Goal: Information Seeking & Learning: Check status

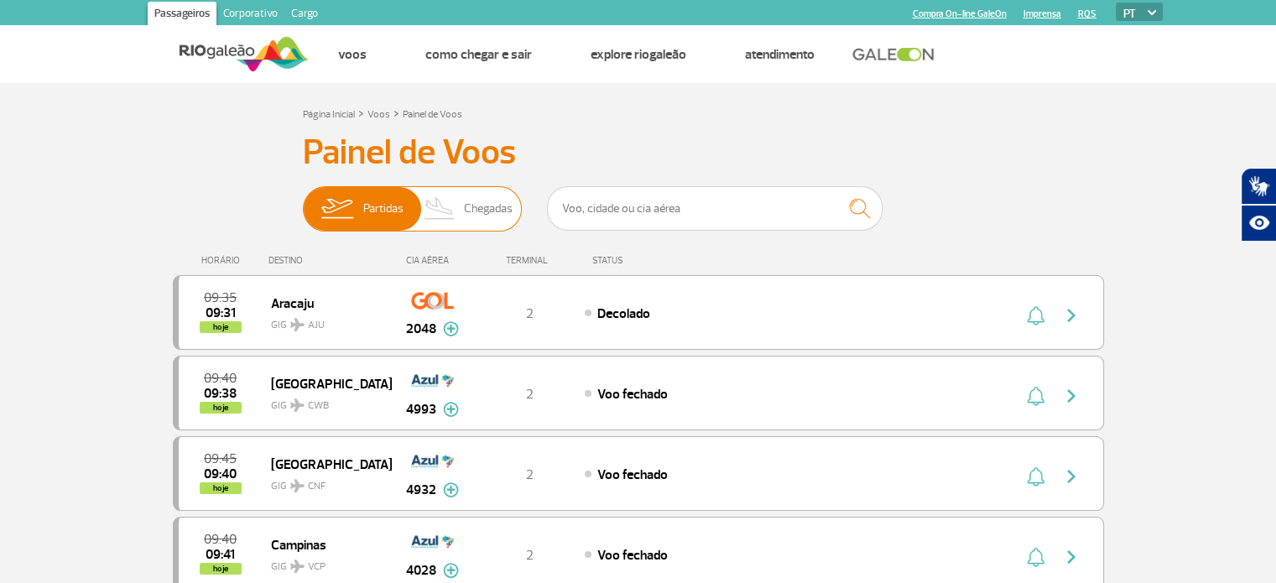
click at [474, 216] on span "Chegadas" at bounding box center [488, 209] width 49 height 44
click at [303, 201] on input "Partidas Chegadas" at bounding box center [303, 201] width 0 height 0
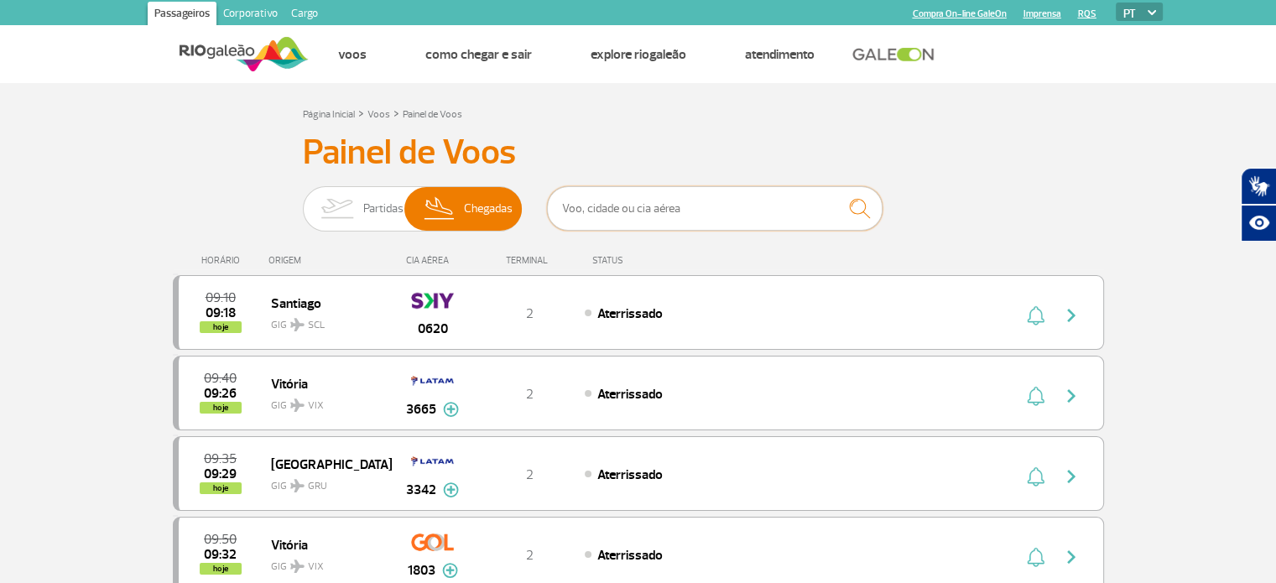
click at [614, 208] on input "text" at bounding box center [715, 208] width 336 height 44
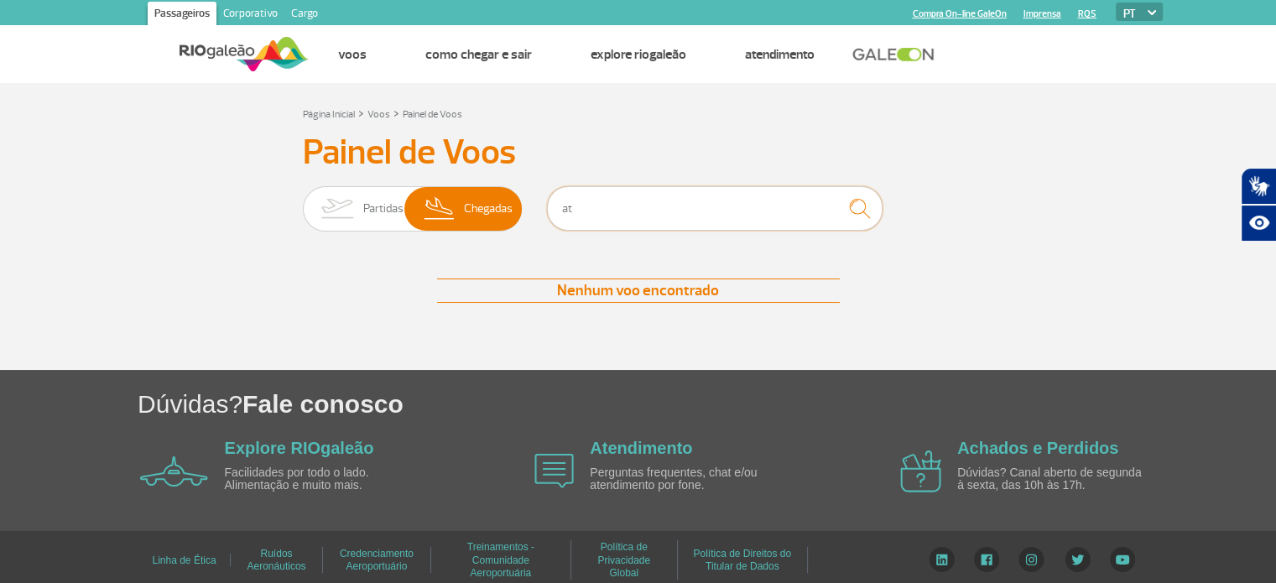
type input "a"
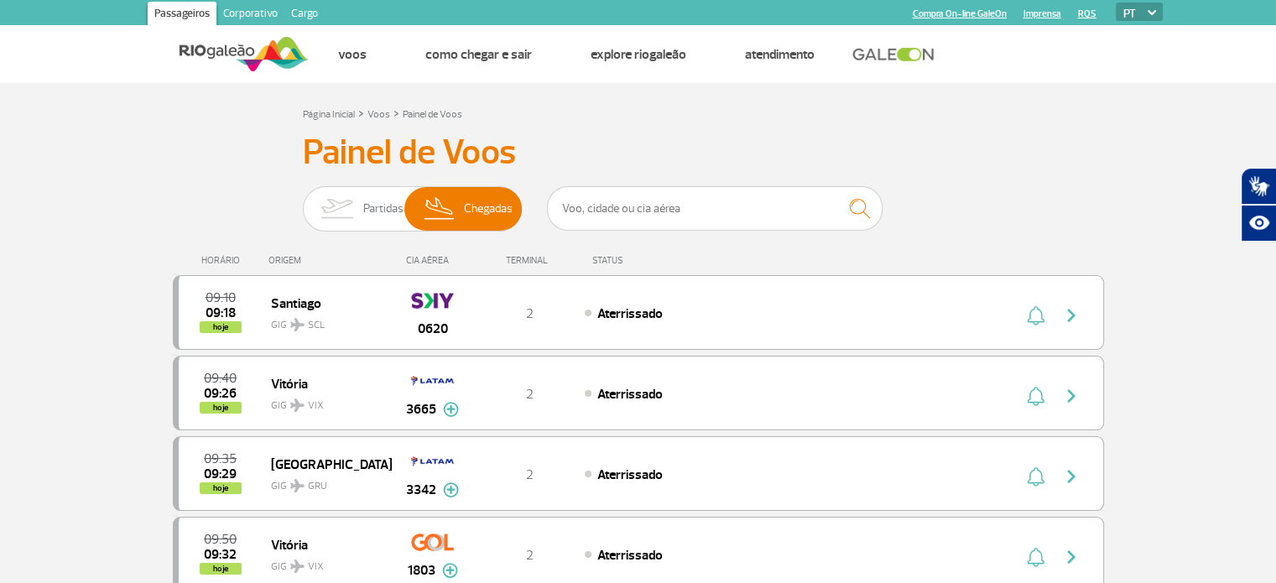
click at [670, 150] on h3 "Painel de Voos" at bounding box center [638, 153] width 671 height 42
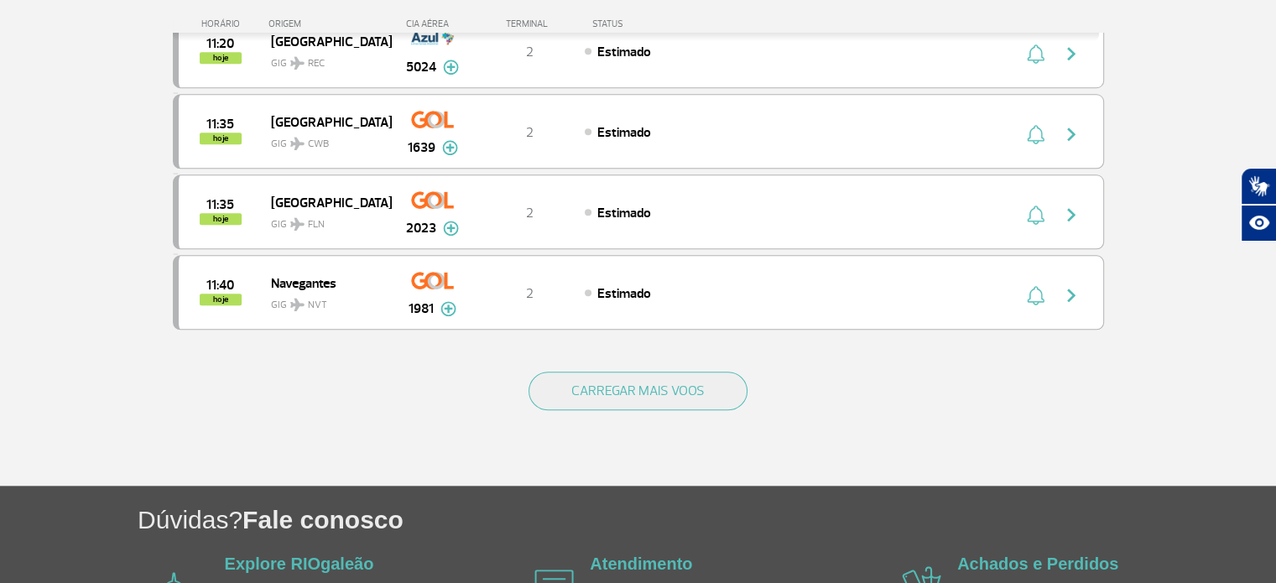
scroll to position [1676, 0]
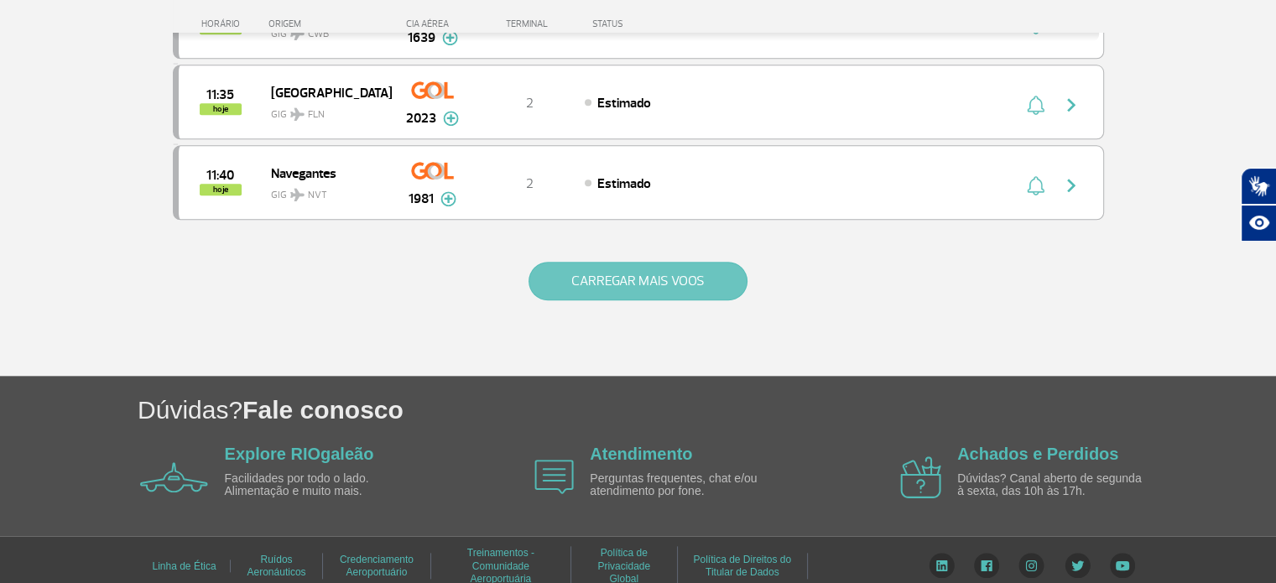
click at [706, 281] on button "CARREGAR MAIS VOOS" at bounding box center [638, 281] width 219 height 39
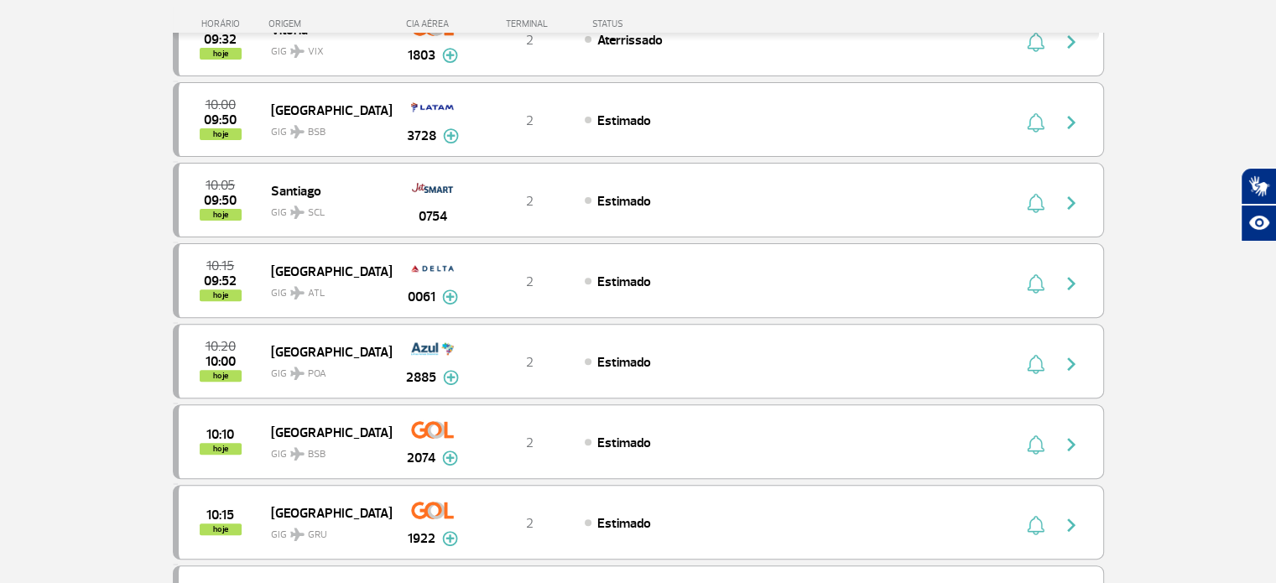
scroll to position [0, 0]
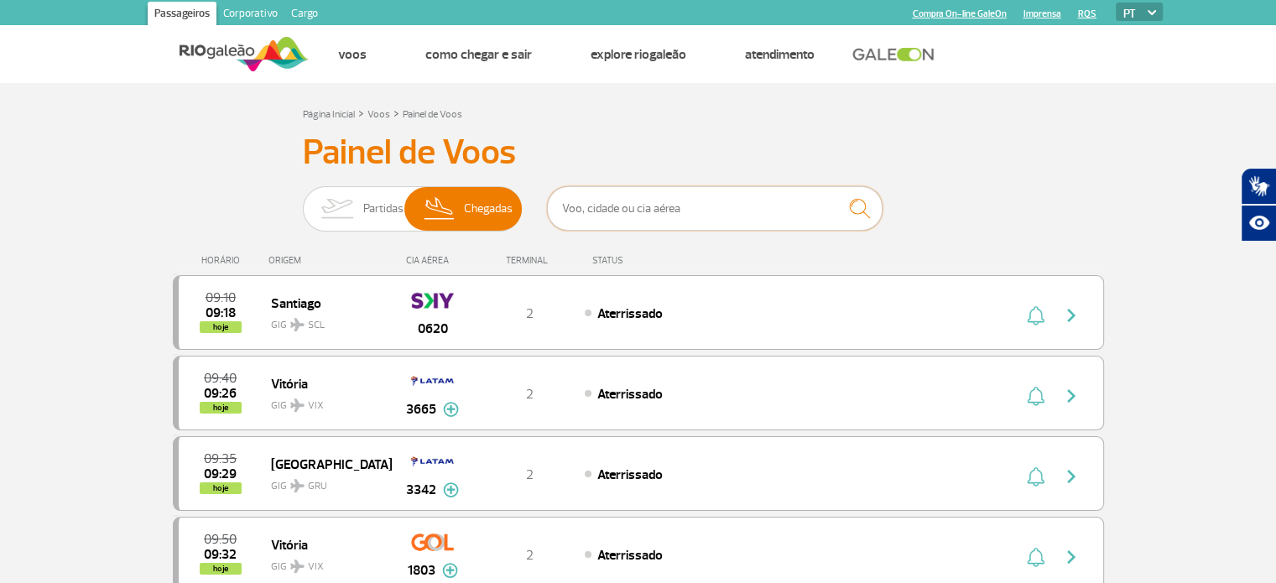
click at [701, 220] on input "text" at bounding box center [715, 208] width 336 height 44
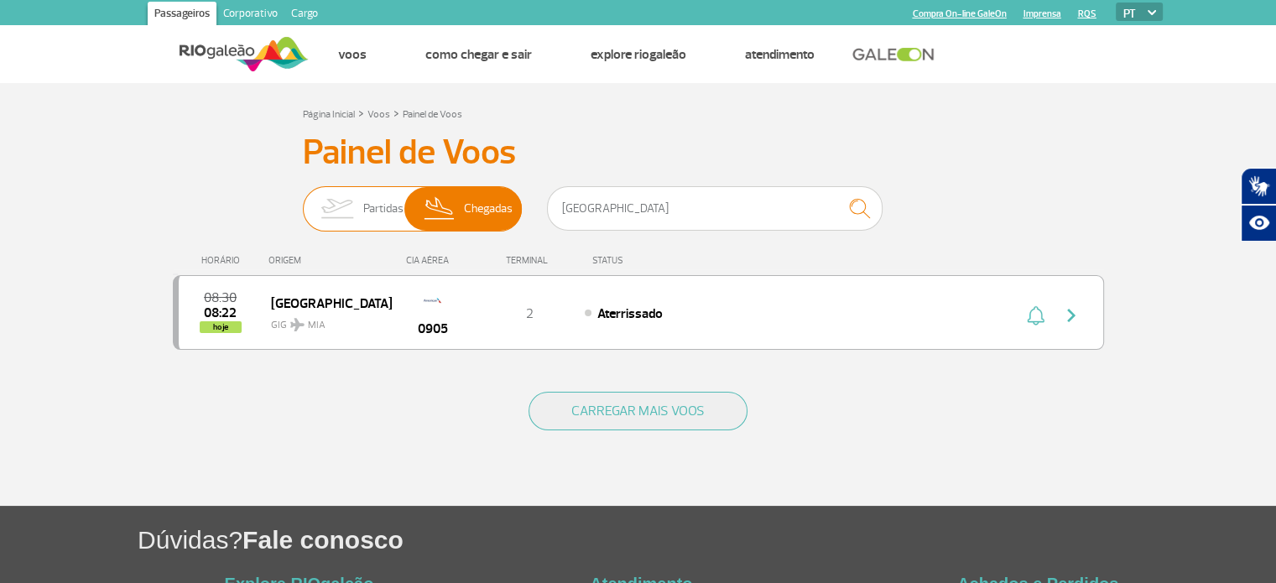
click at [370, 214] on span "Partidas" at bounding box center [383, 209] width 40 height 44
click at [303, 201] on input "Partidas Chegadas" at bounding box center [303, 201] width 0 height 0
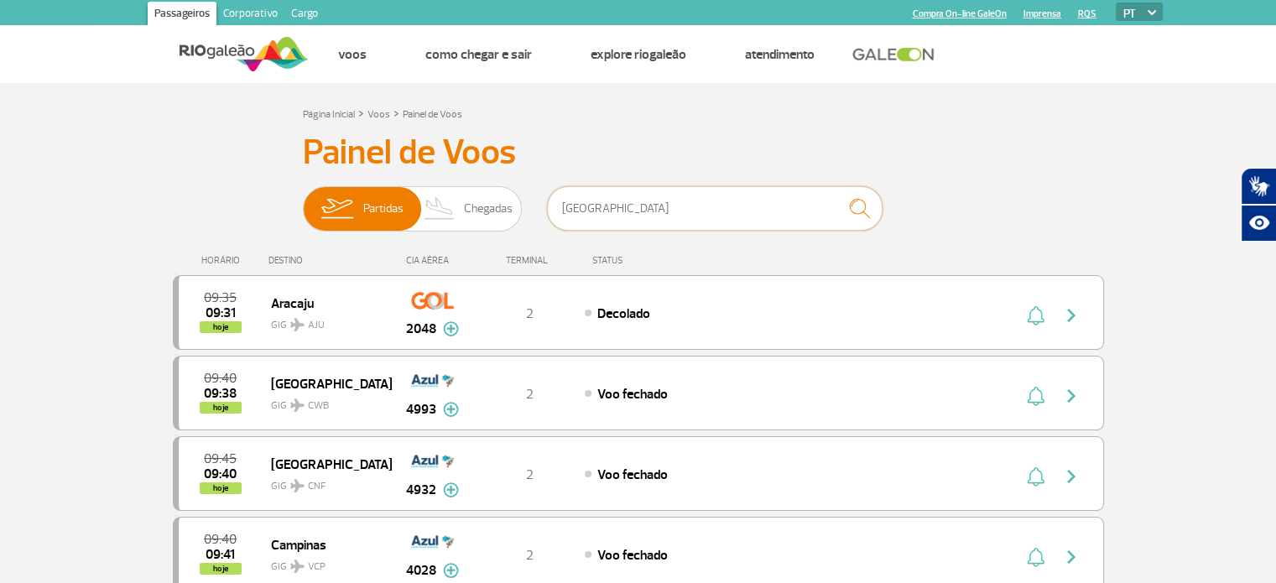
click at [637, 208] on input "[GEOGRAPHIC_DATA]" at bounding box center [715, 208] width 336 height 44
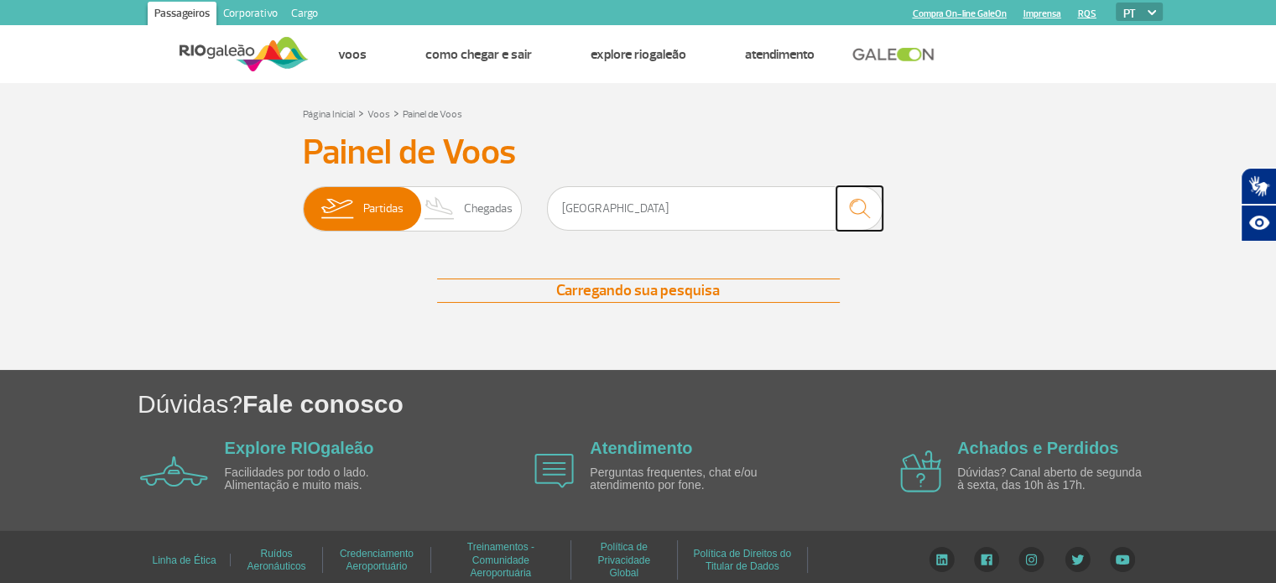
click at [857, 210] on img "submit" at bounding box center [860, 208] width 36 height 34
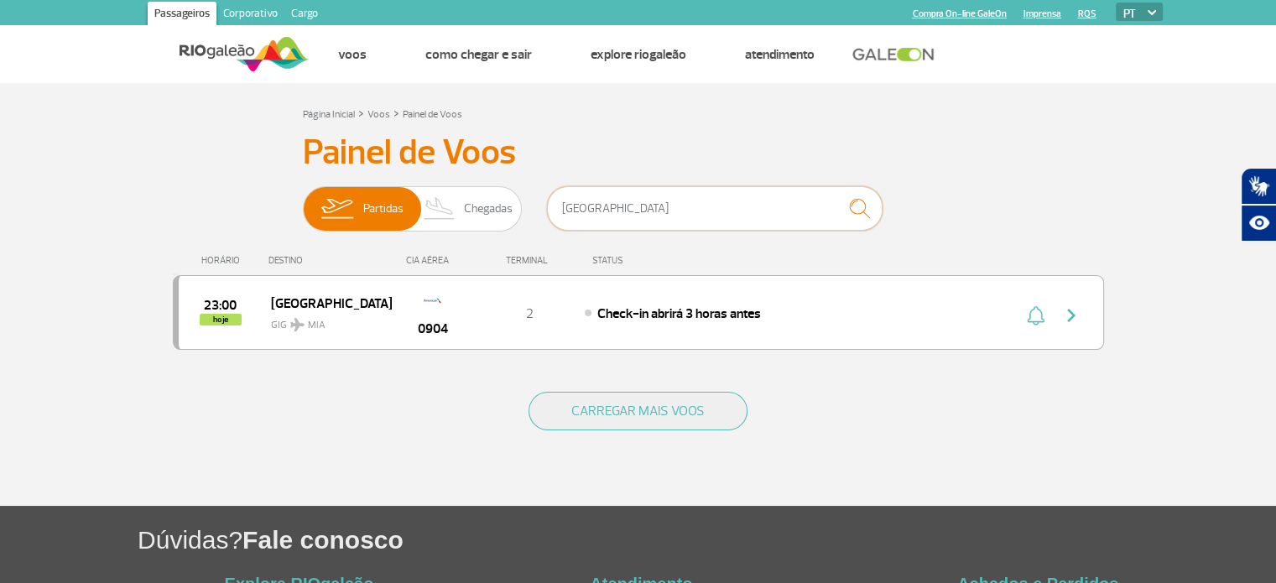
drag, startPoint x: 623, startPoint y: 211, endPoint x: 529, endPoint y: 206, distance: 94.9
click at [529, 206] on div "Partidas Chegadas miami" at bounding box center [638, 211] width 671 height 50
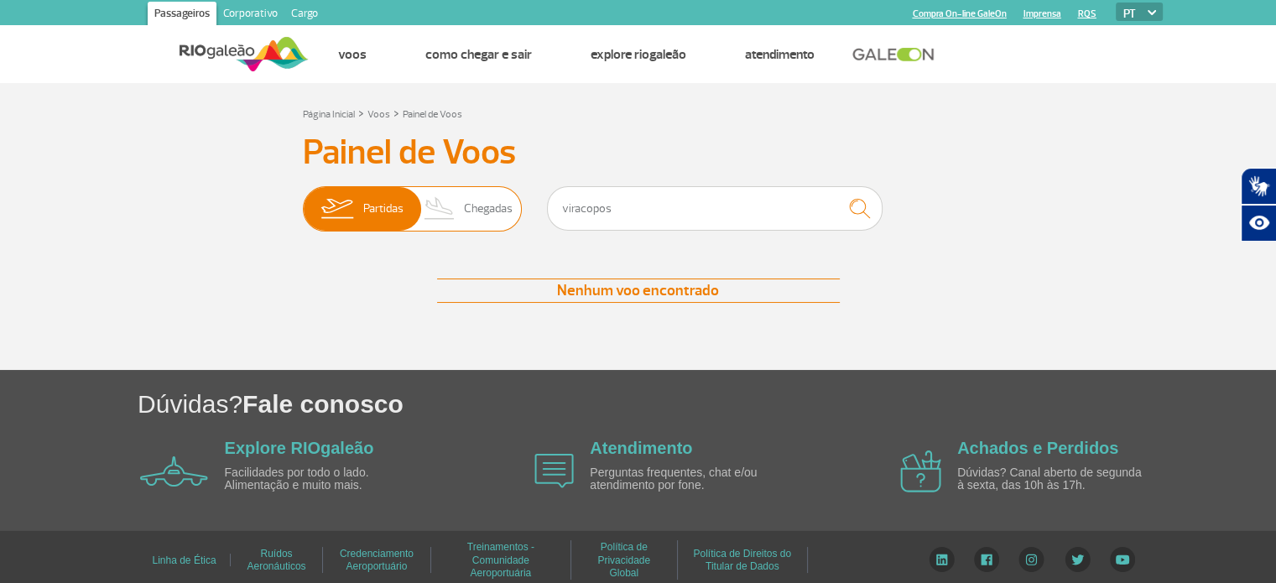
click at [490, 211] on span "Chegadas" at bounding box center [488, 209] width 49 height 44
click at [303, 201] on input "Partidas Chegadas" at bounding box center [303, 201] width 0 height 0
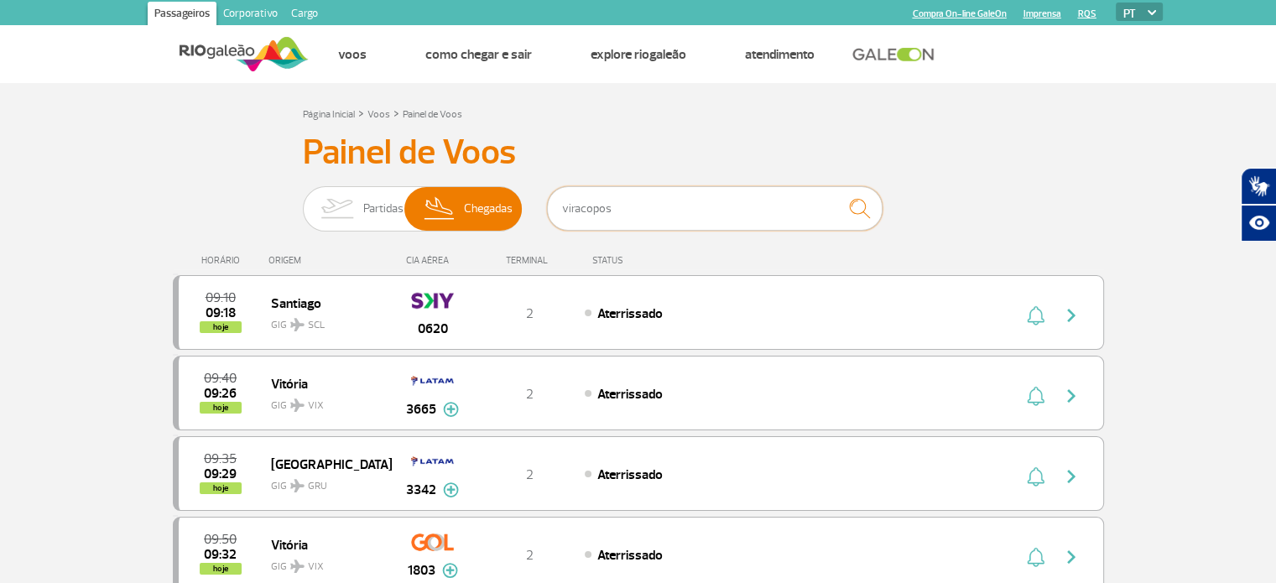
click at [689, 211] on input "viracopos" at bounding box center [715, 208] width 336 height 44
click at [878, 215] on button "submit" at bounding box center [860, 208] width 46 height 44
click at [858, 207] on img "submit" at bounding box center [860, 208] width 36 height 34
click at [723, 200] on input "viracopos" at bounding box center [715, 208] width 336 height 44
type input "viracopos"
